Goal: Communication & Community: Answer question/provide support

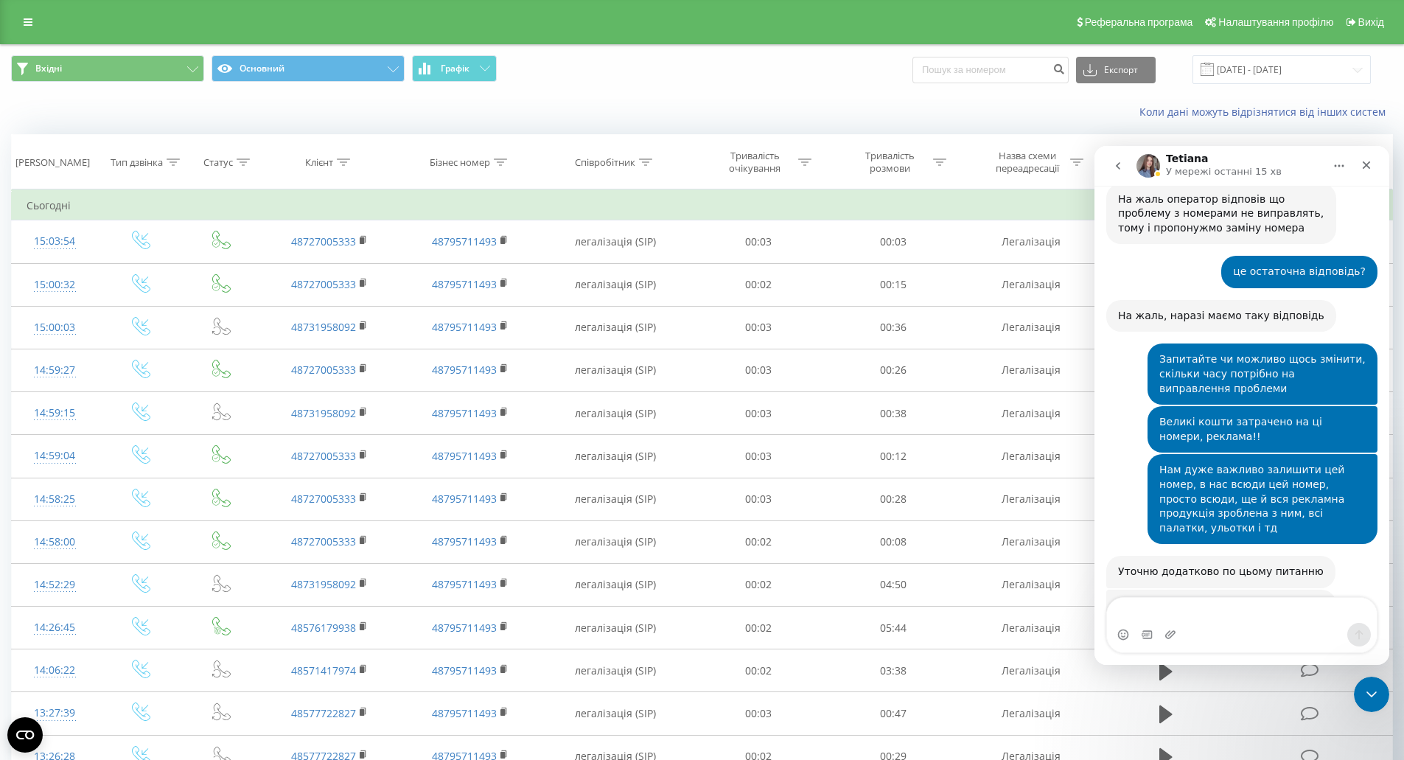
scroll to position [1445, 0]
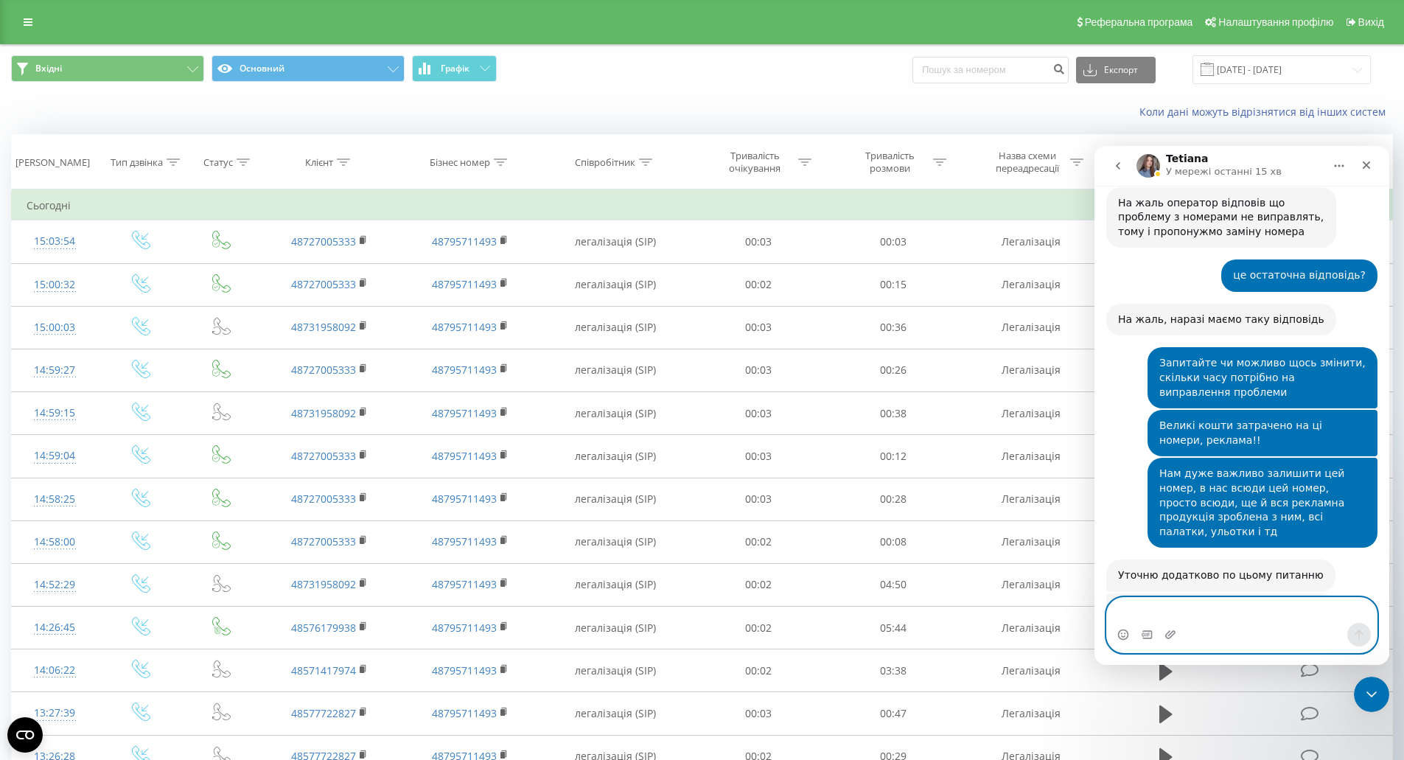
click at [1141, 608] on textarea "Повідомлення..." at bounding box center [1242, 610] width 270 height 25
type textarea "L"
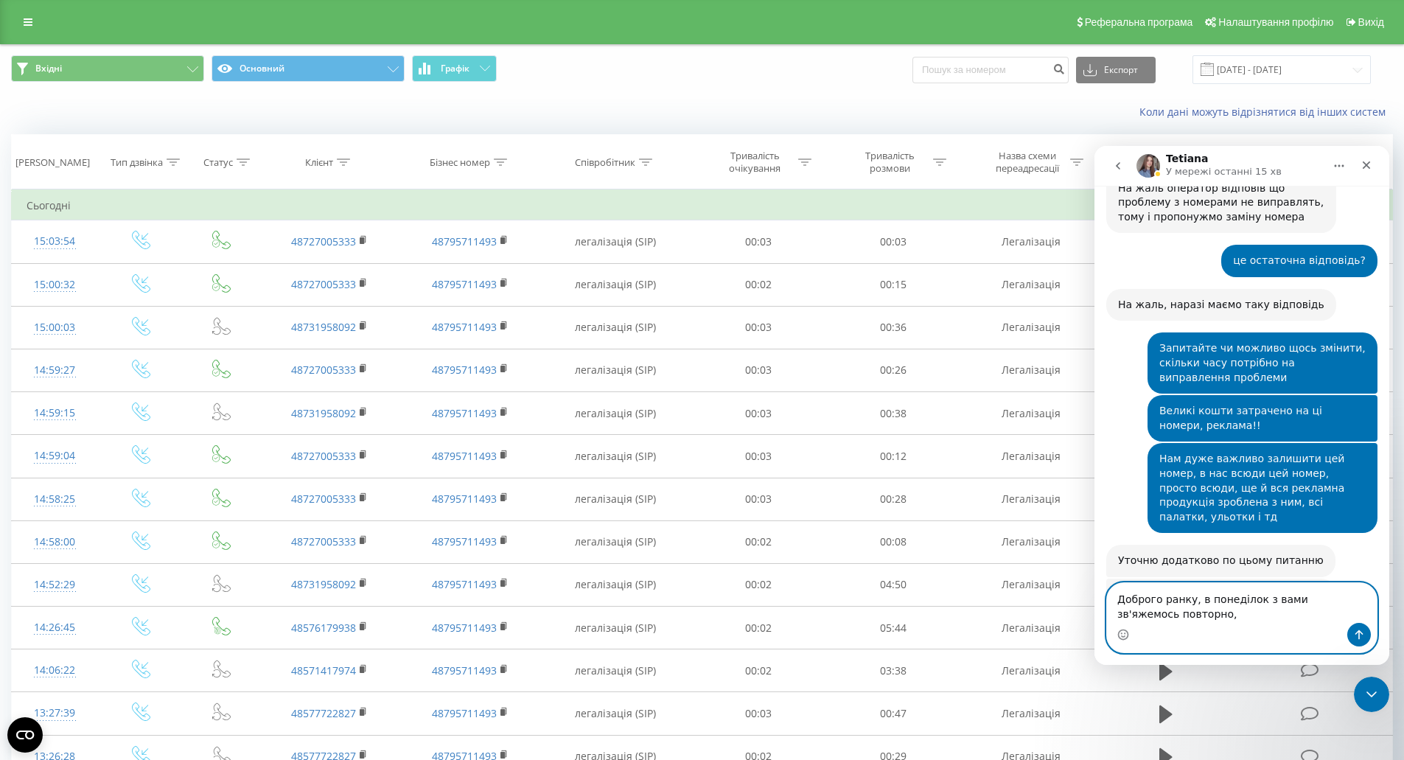
click at [1171, 612] on textarea "Доброго ранку, в понеділок з вами зв'яжемось повторно," at bounding box center [1242, 603] width 270 height 40
type textarea "Доброго ранку, в понеділок з вами зв'яжемось повторно, дякую за відповідь"
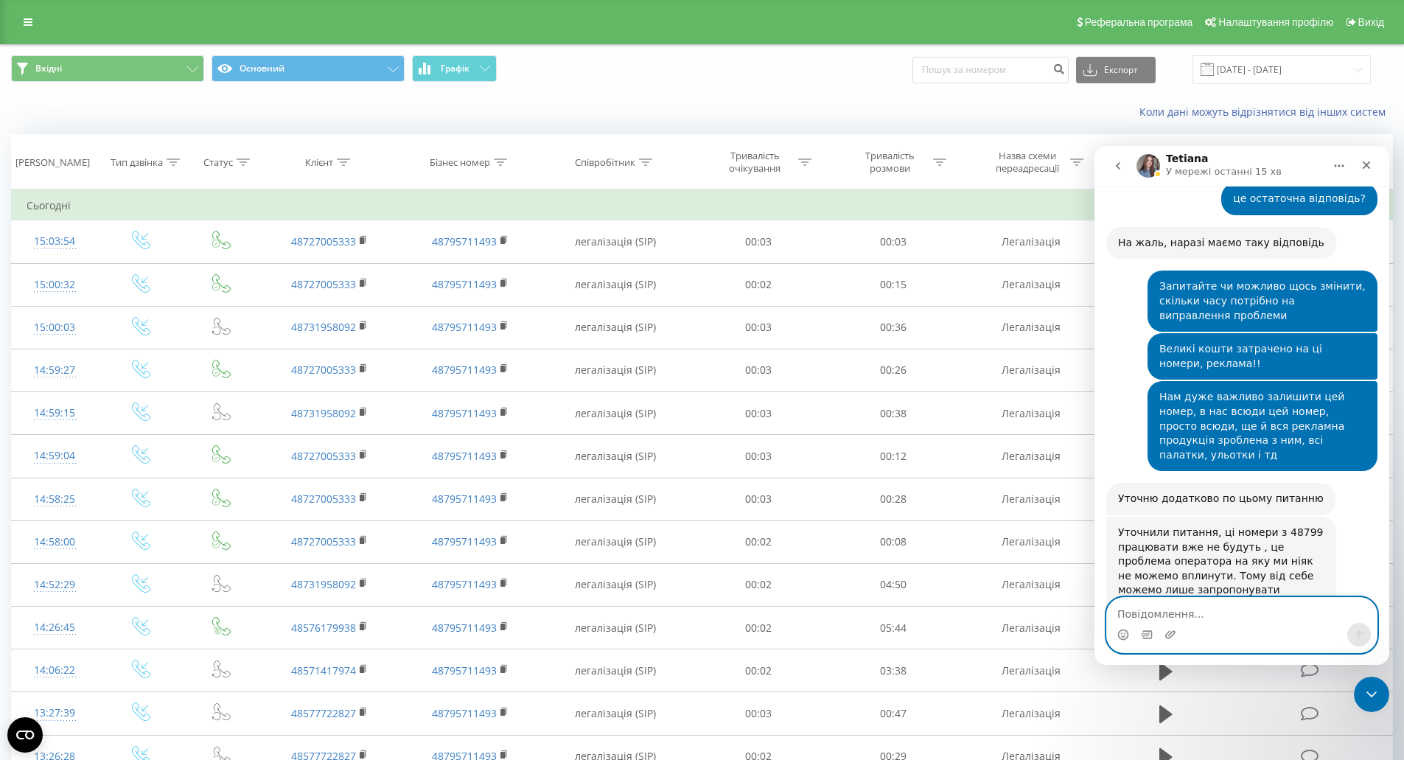
scroll to position [1543, 0]
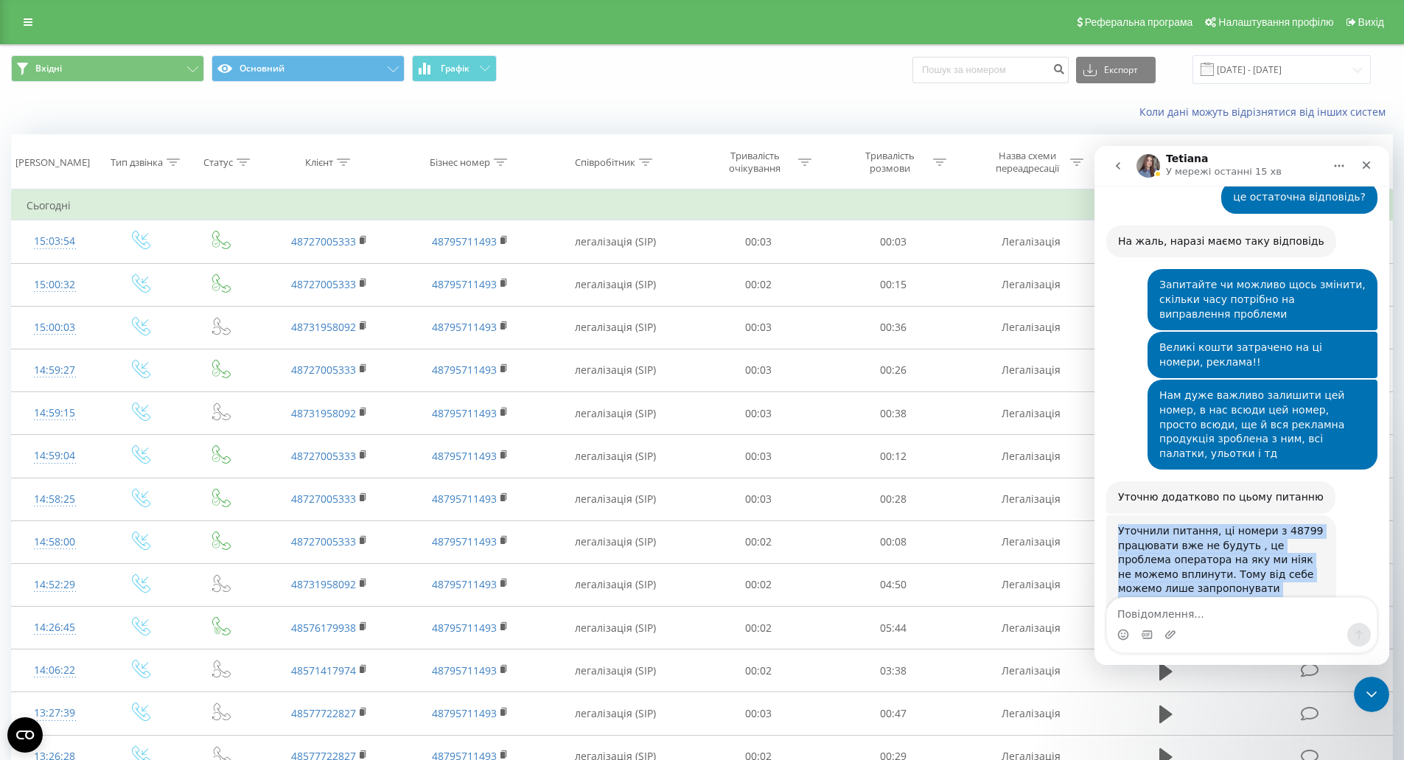
drag, startPoint x: 1120, startPoint y: 399, endPoint x: 1169, endPoint y: 469, distance: 85.2
click at [1169, 524] on div "Уточнили питання, ці номери з 48799 працювати вже не будуть , це проблема опера…" at bounding box center [1221, 567] width 206 height 87
copy div "Уточнили питання, ці номери з 48799 працювати вже не будуть , це проблема опера…"
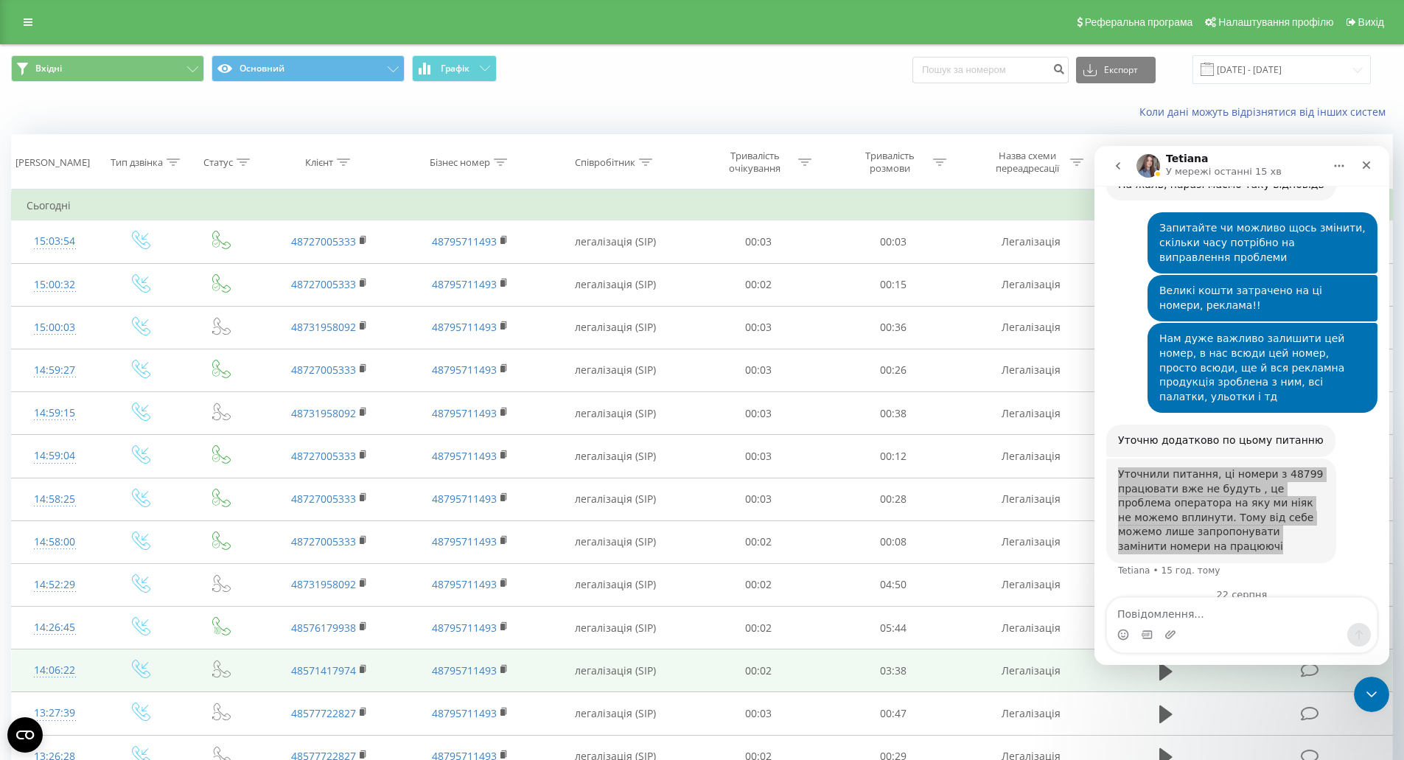
scroll to position [1602, 0]
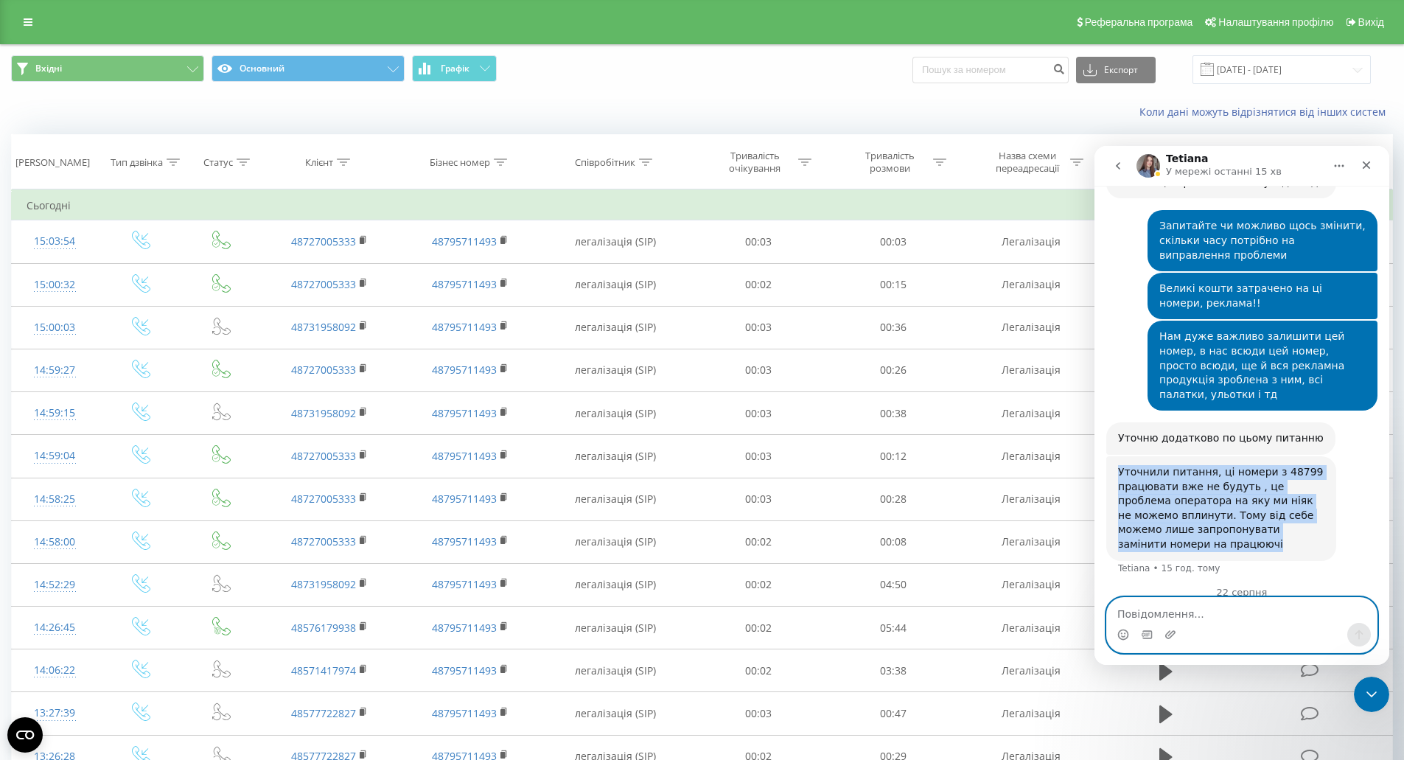
click at [1174, 613] on textarea "Повідомлення..." at bounding box center [1242, 610] width 270 height 25
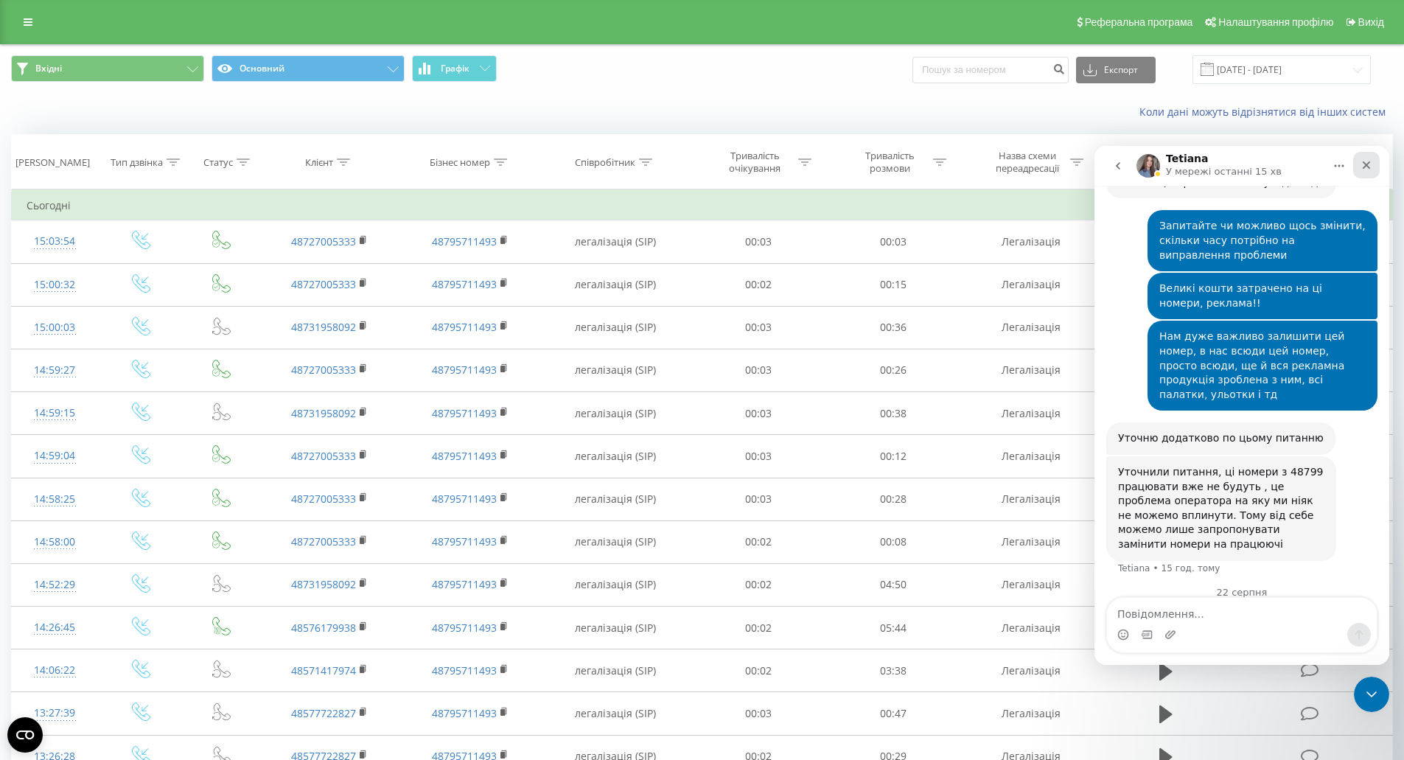
click at [1364, 164] on icon "Закрити" at bounding box center [1366, 165] width 8 height 8
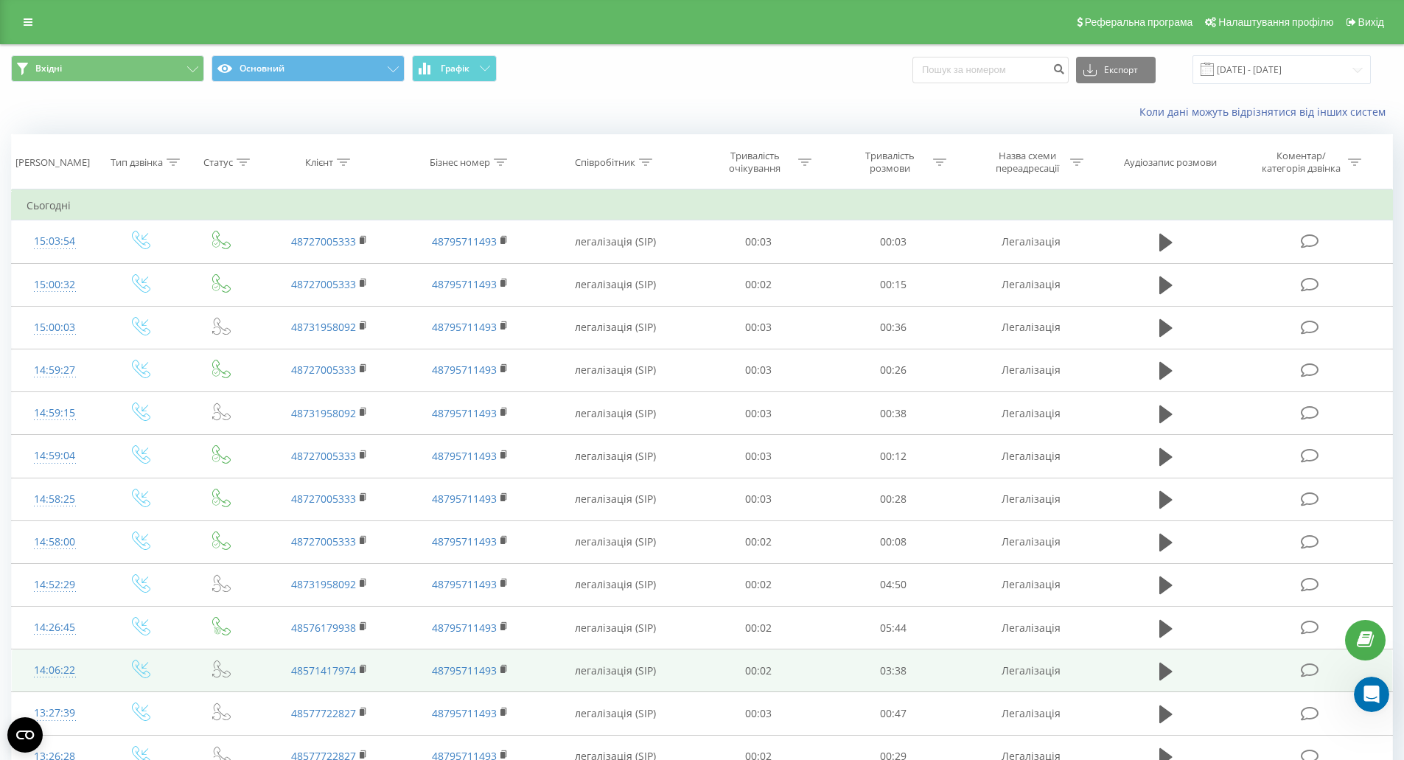
scroll to position [1587, 0]
